Goal: Task Accomplishment & Management: Use online tool/utility

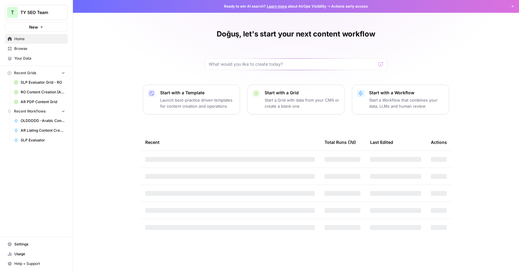
click at [28, 50] on span "Browse" at bounding box center [39, 48] width 51 height 5
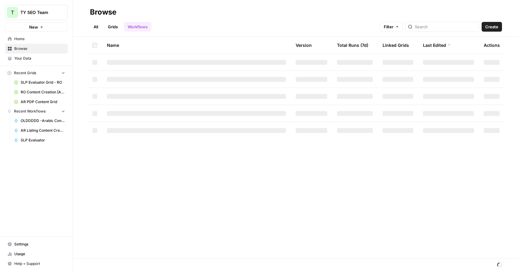
click at [120, 28] on link "Grids" at bounding box center [112, 27] width 17 height 10
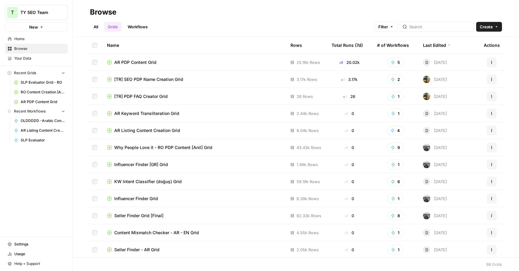
click at [127, 63] on span "AR PDP Content Grid" at bounding box center [135, 62] width 42 height 6
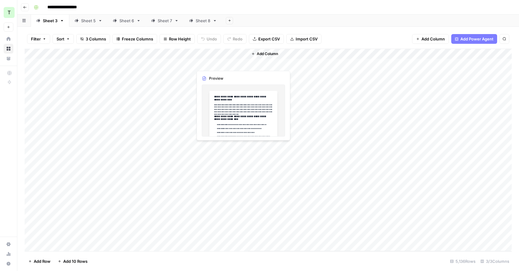
click at [223, 64] on div "Add Column" at bounding box center [268, 150] width 487 height 202
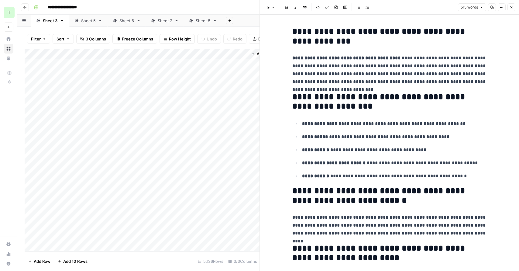
click at [90, 23] on div "Sheet 5" at bounding box center [88, 21] width 15 height 6
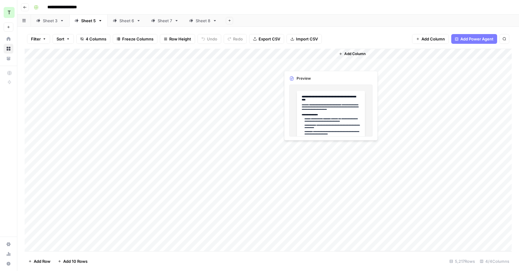
click at [309, 64] on div "Add Column" at bounding box center [268, 150] width 487 height 202
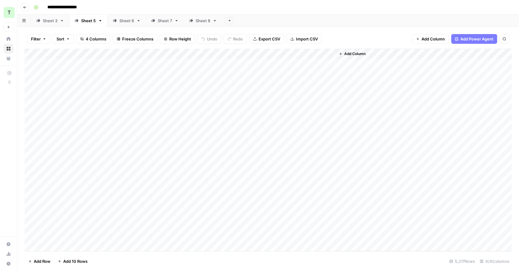
click at [105, 65] on div "Add Column" at bounding box center [268, 150] width 487 height 202
click at [307, 65] on div "Add Column" at bounding box center [268, 150] width 487 height 202
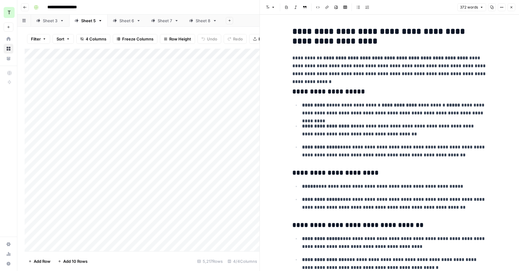
click at [298, 36] on strong "**********" at bounding box center [379, 36] width 175 height 18
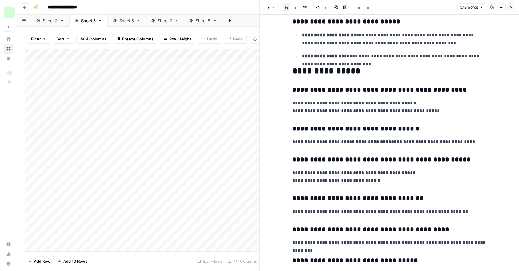
scroll to position [292, 0]
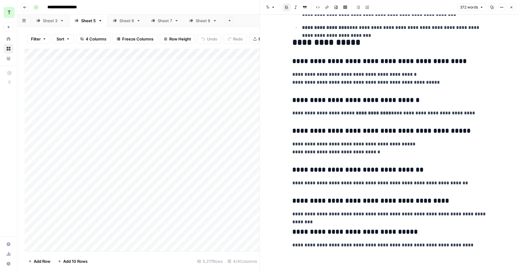
click at [511, 5] on button "Close" at bounding box center [512, 7] width 8 height 8
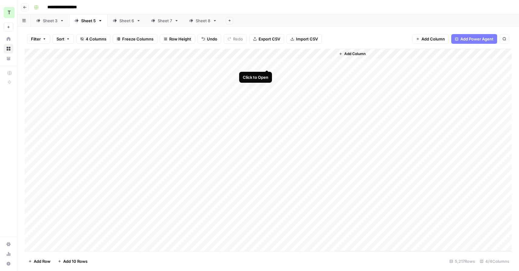
click at [267, 63] on div "Add Column" at bounding box center [268, 150] width 487 height 202
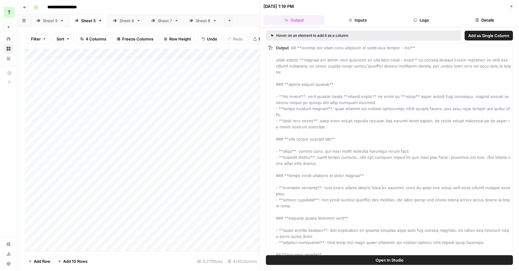
click at [421, 15] on button "Logs" at bounding box center [421, 20] width 61 height 10
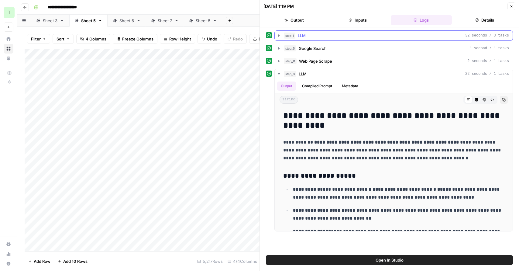
click at [279, 34] on icon "button" at bounding box center [279, 35] width 5 height 5
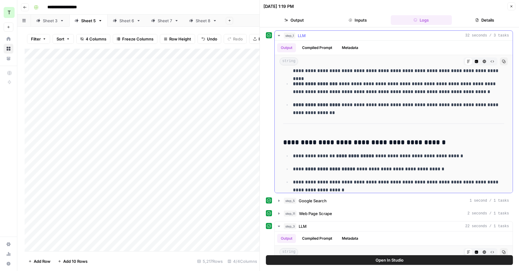
scroll to position [226, 0]
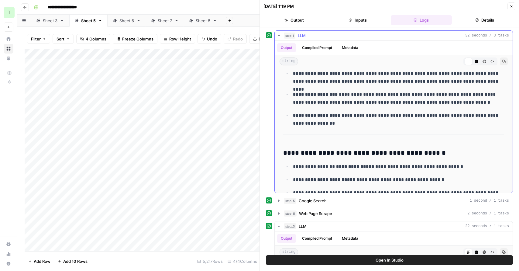
click at [477, 61] on icon "button" at bounding box center [476, 61] width 3 height 3
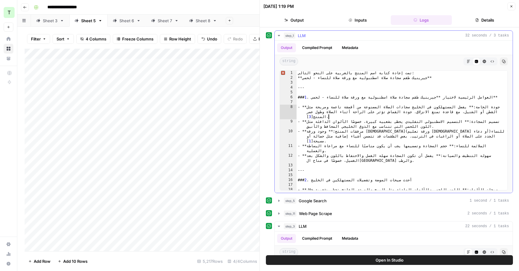
click at [378, 118] on div "تمت إعادة كتابة اسم المنتج بالعربية على النحو التالي: **جيرينيك طقم سجادة صلاة …" at bounding box center [402, 138] width 211 height 134
type textarea "**********"
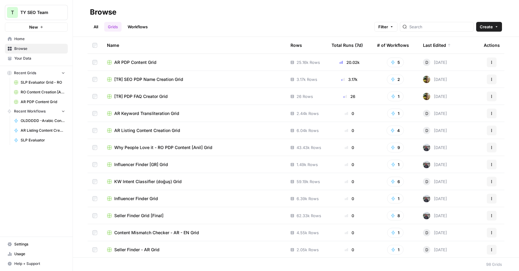
click at [144, 30] on link "Workflows" at bounding box center [137, 27] width 27 height 10
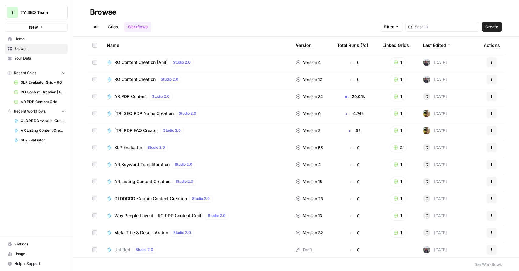
click at [184, 30] on div "All Grids Workflows Filter Create" at bounding box center [296, 24] width 412 height 15
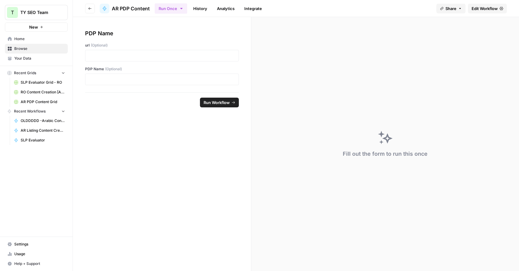
click at [490, 8] on span "Edit Workflow" at bounding box center [485, 8] width 26 height 6
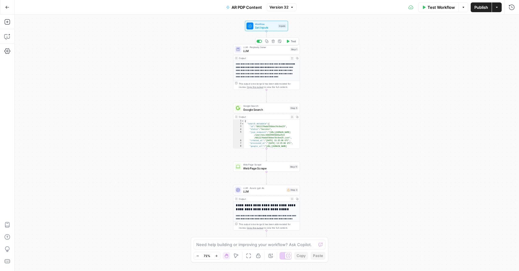
click at [265, 52] on span "LLM" at bounding box center [265, 51] width 45 height 4
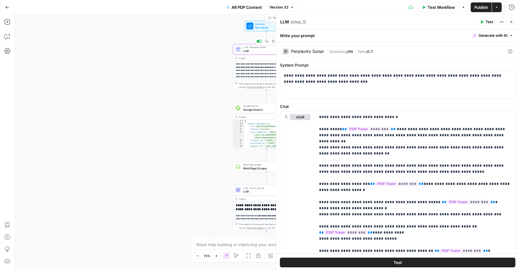
click at [257, 26] on span "Set Inputs" at bounding box center [265, 27] width 21 height 4
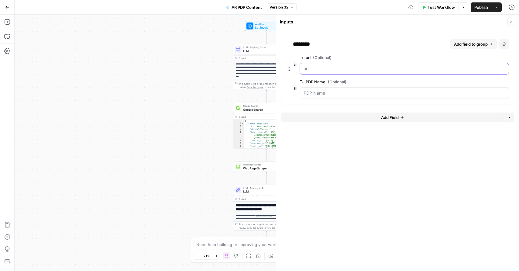
click at [320, 66] on input "url (Optional)" at bounding box center [405, 69] width 202 height 6
click at [256, 53] on span "LLM" at bounding box center [265, 51] width 45 height 4
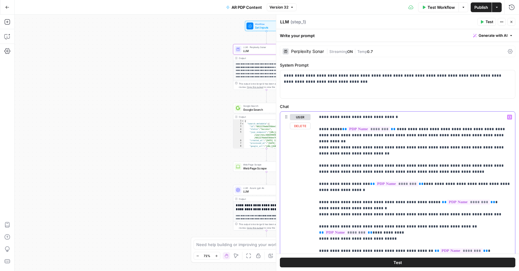
click at [254, 109] on span "Google Search" at bounding box center [265, 109] width 45 height 4
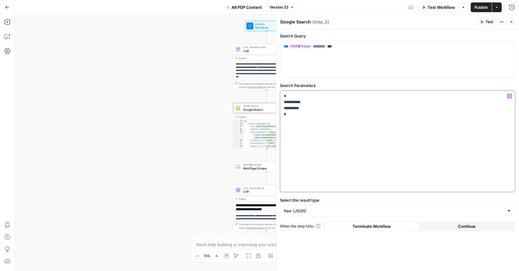
click at [314, 115] on p "**********" at bounding box center [398, 105] width 228 height 24
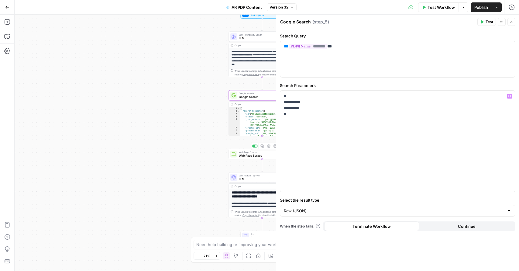
click at [257, 154] on span "Web Page Scrape" at bounding box center [261, 155] width 44 height 4
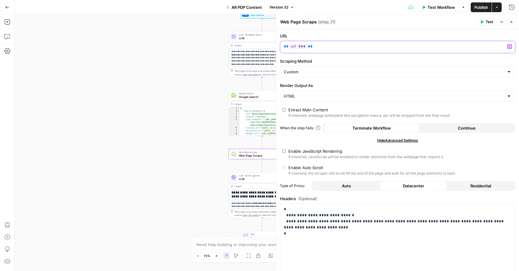
click at [320, 45] on p "** *** **" at bounding box center [393, 46] width 218 height 6
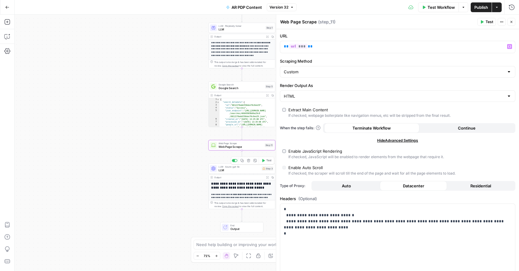
click at [237, 169] on span "LLM" at bounding box center [239, 170] width 41 height 4
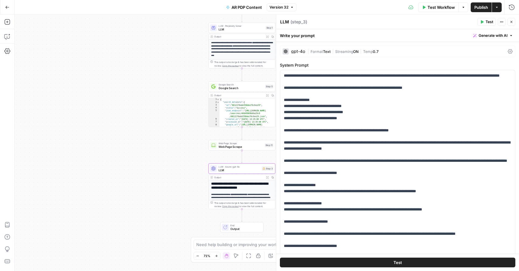
click at [311, 52] on span "Format" at bounding box center [317, 51] width 12 height 5
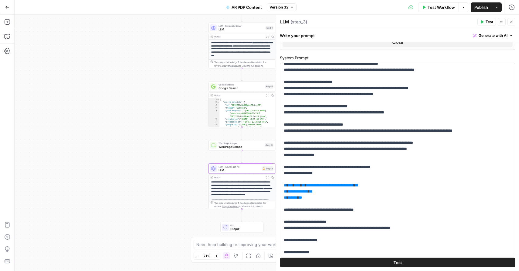
scroll to position [321, 0]
